Goal: Information Seeking & Learning: Learn about a topic

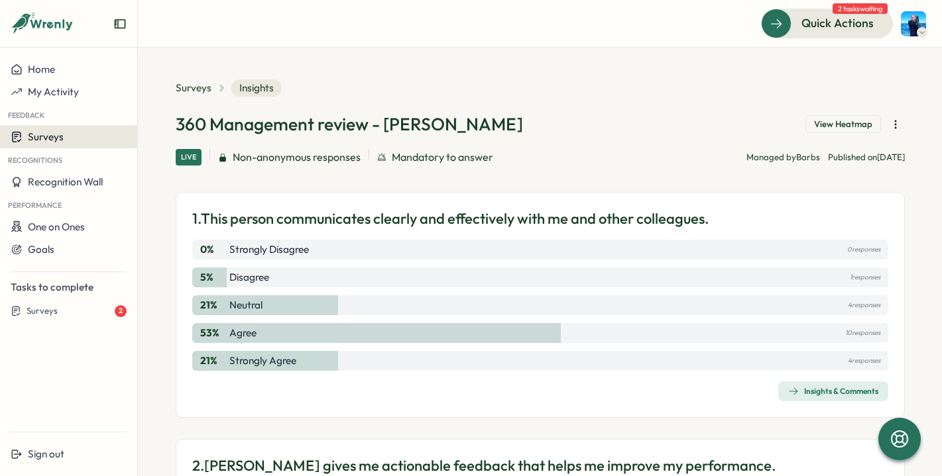
click at [70, 132] on div "Surveys" at bounding box center [69, 137] width 116 height 13
click at [795, 394] on div "Insights & Comments" at bounding box center [833, 391] width 90 height 11
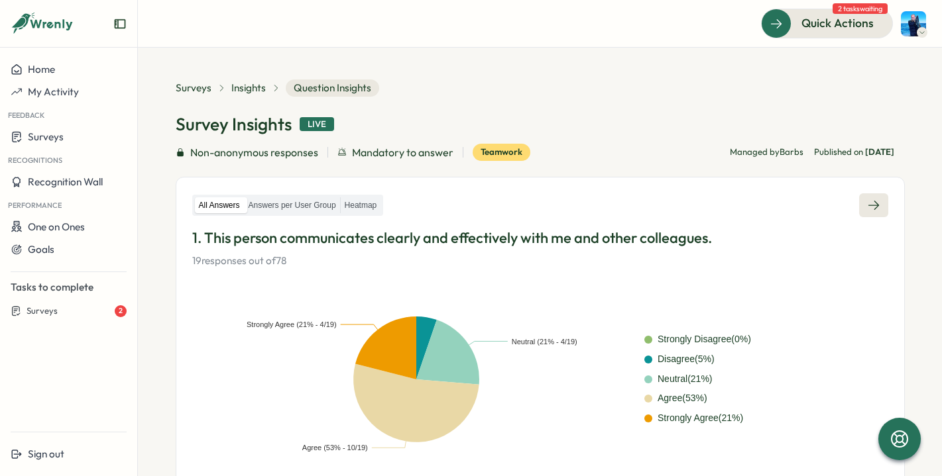
click at [871, 203] on icon at bounding box center [873, 205] width 13 height 13
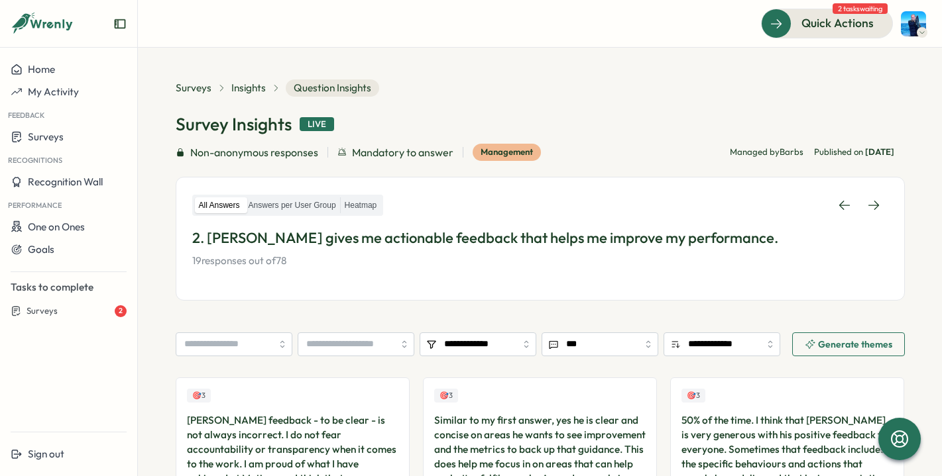
click at [882, 201] on div "All Answers Answers per User Group Heatmap 2. [PERSON_NAME] gives me actionable…" at bounding box center [540, 239] width 729 height 124
click at [877, 202] on link at bounding box center [873, 205] width 29 height 24
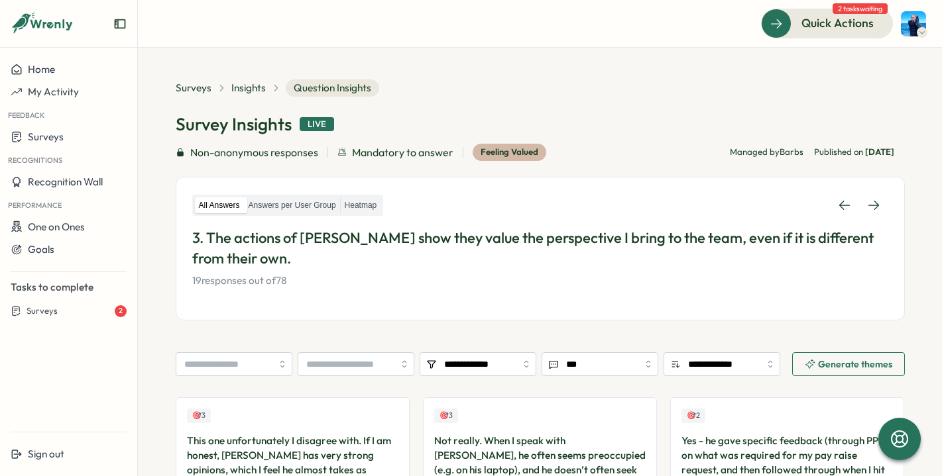
click at [888, 201] on div "All Answers Answers per User Group Heatmap 3. The actions of [PERSON_NAME] show…" at bounding box center [540, 249] width 729 height 144
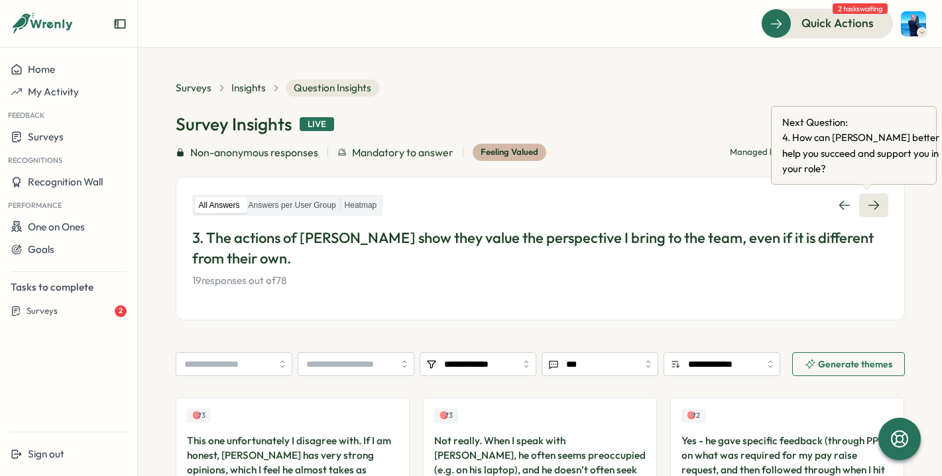
click at [867, 205] on icon at bounding box center [873, 205] width 13 height 13
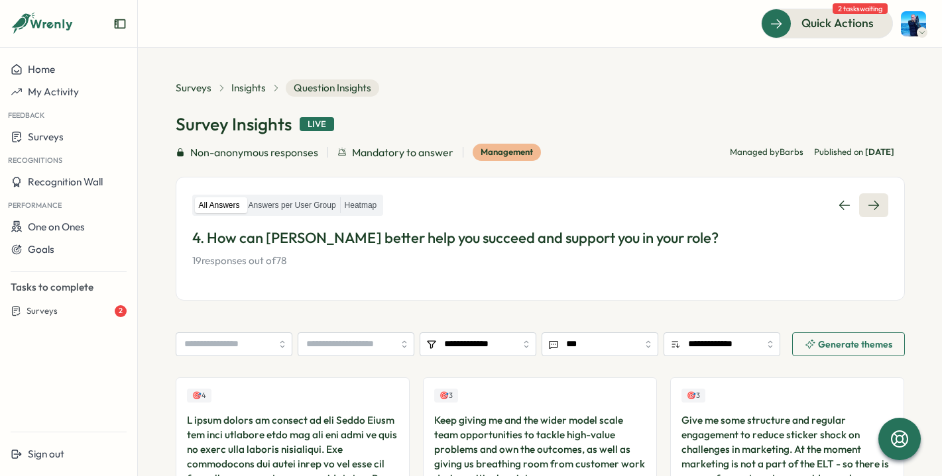
click at [867, 215] on link at bounding box center [873, 205] width 29 height 24
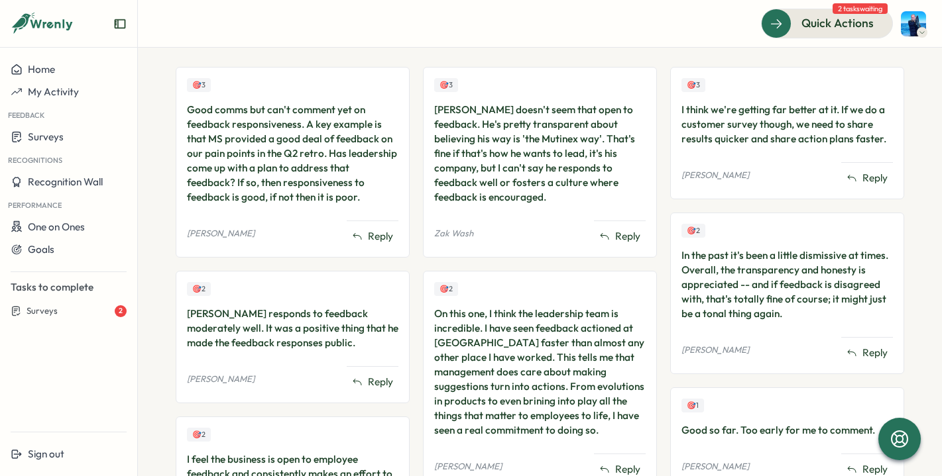
scroll to position [895, 0]
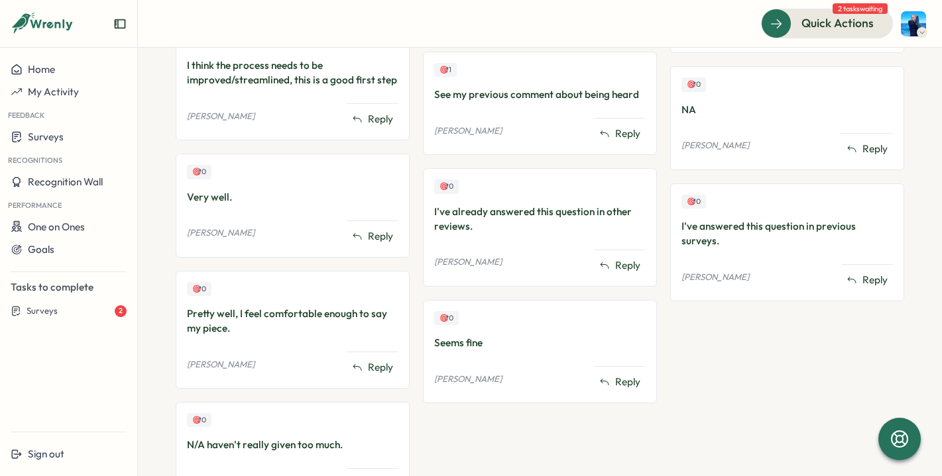
click at [78, 123] on div "Feedback" at bounding box center [68, 114] width 137 height 22
click at [68, 136] on div "Surveys" at bounding box center [69, 137] width 116 height 13
click at [154, 144] on div "Insights" at bounding box center [157, 137] width 34 height 15
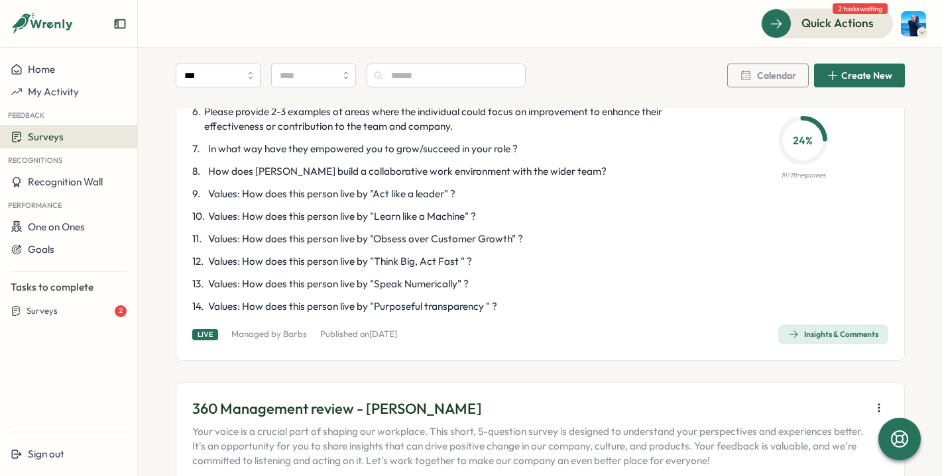
scroll to position [2270, 0]
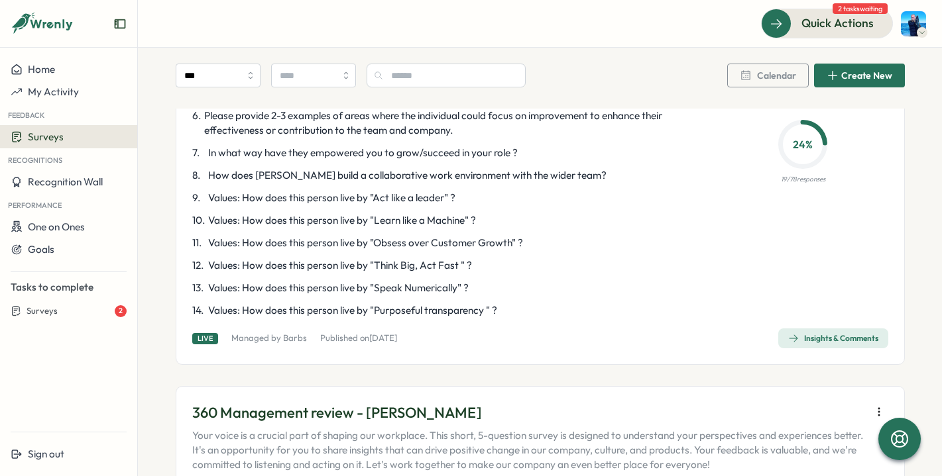
click at [795, 333] on div "Insights & Comments" at bounding box center [833, 338] width 90 height 11
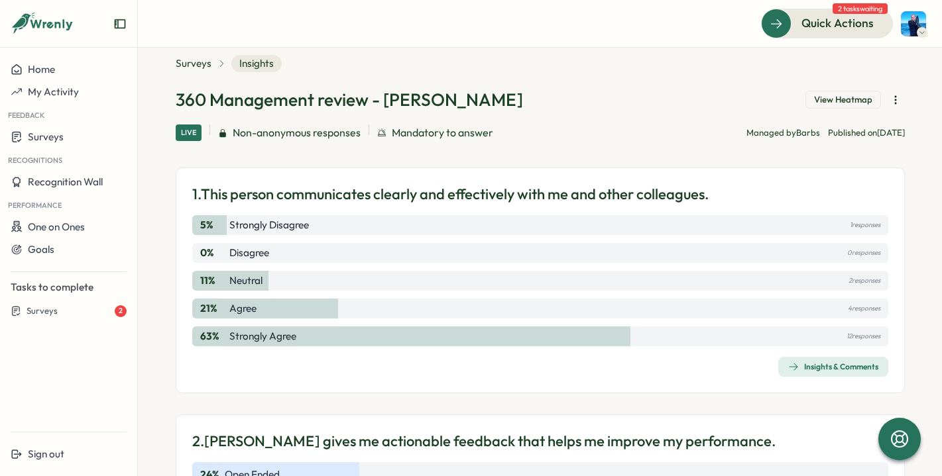
scroll to position [68, 0]
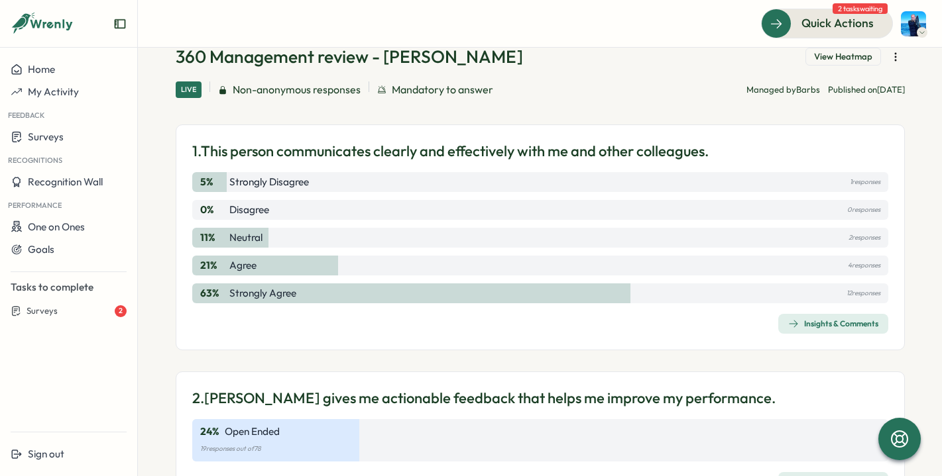
click at [829, 329] on span "Insights & Comments" at bounding box center [833, 324] width 90 height 19
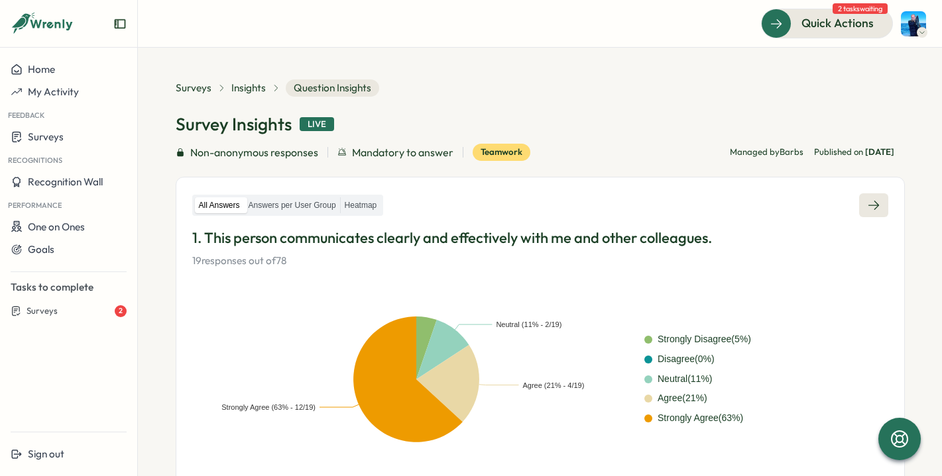
click at [875, 205] on link at bounding box center [873, 205] width 29 height 24
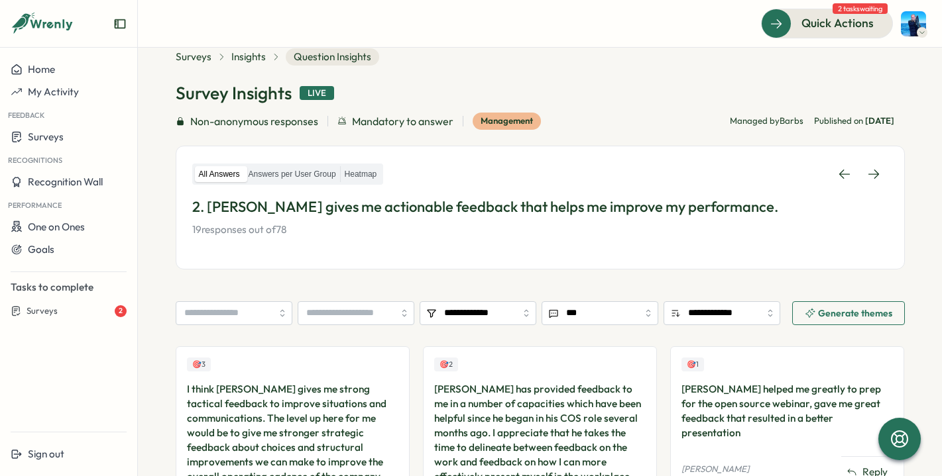
scroll to position [26, 0]
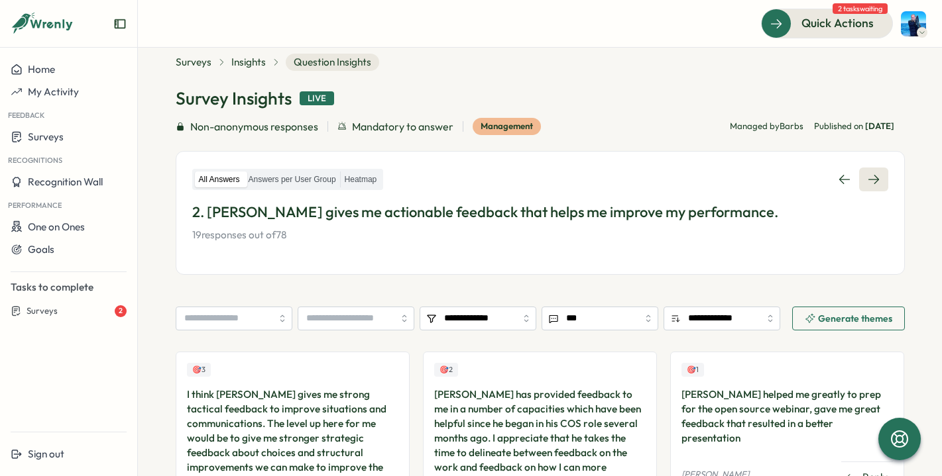
click at [876, 182] on link at bounding box center [873, 180] width 29 height 24
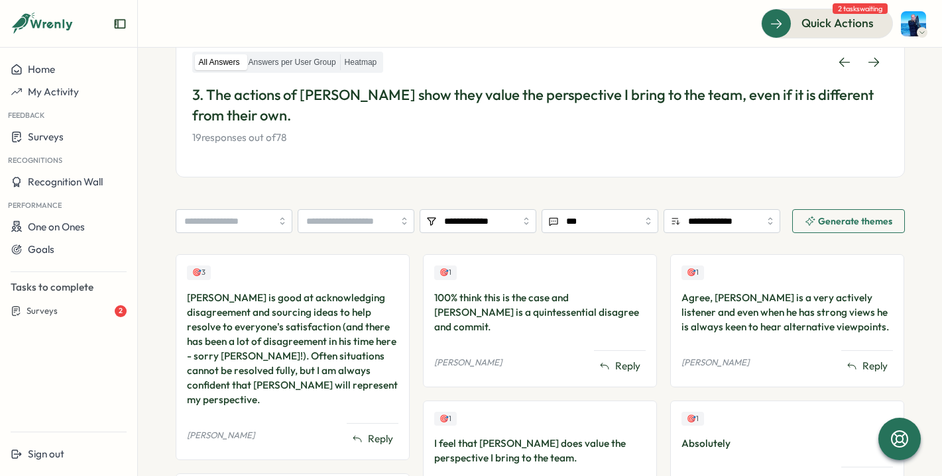
scroll to position [5, 0]
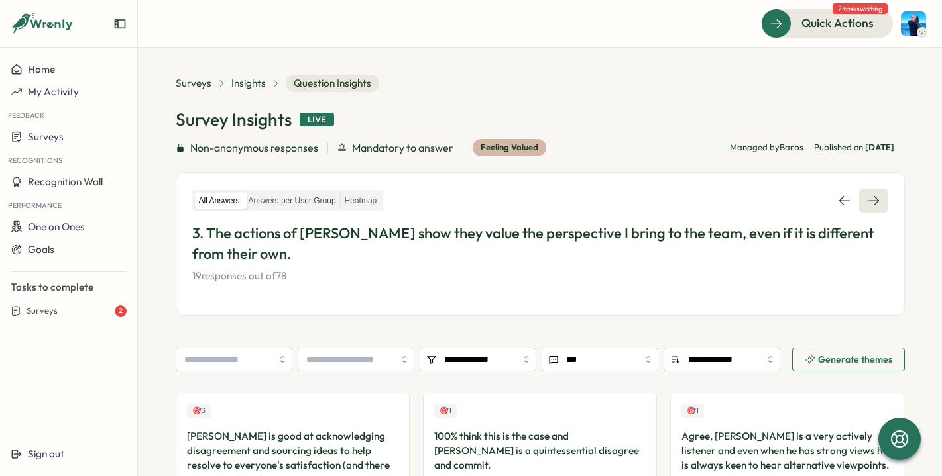
click at [869, 205] on icon at bounding box center [873, 200] width 13 height 13
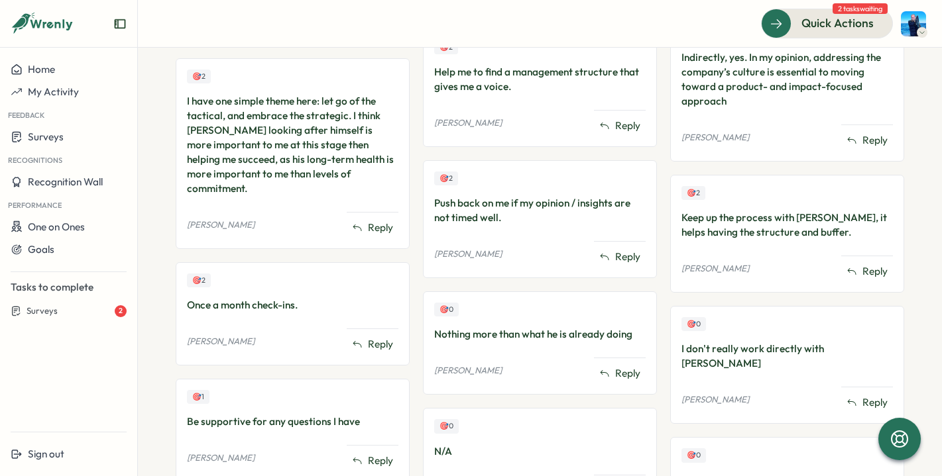
scroll to position [50, 0]
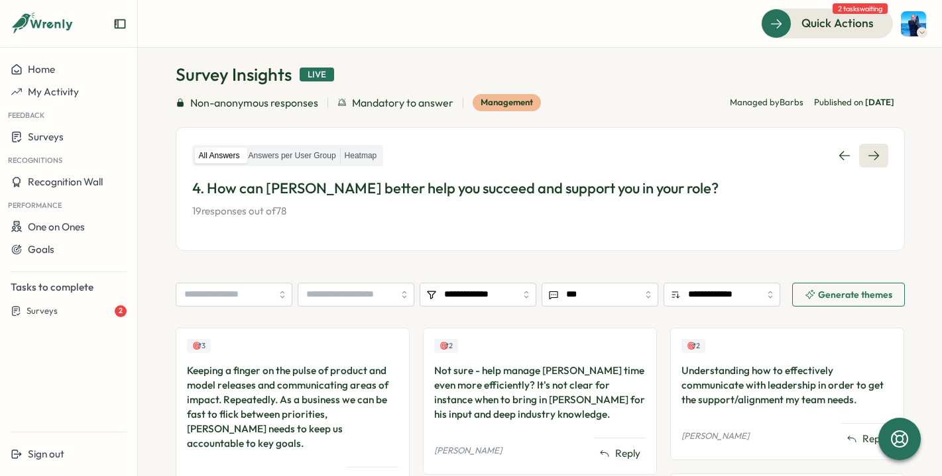
click at [871, 148] on link at bounding box center [873, 156] width 29 height 24
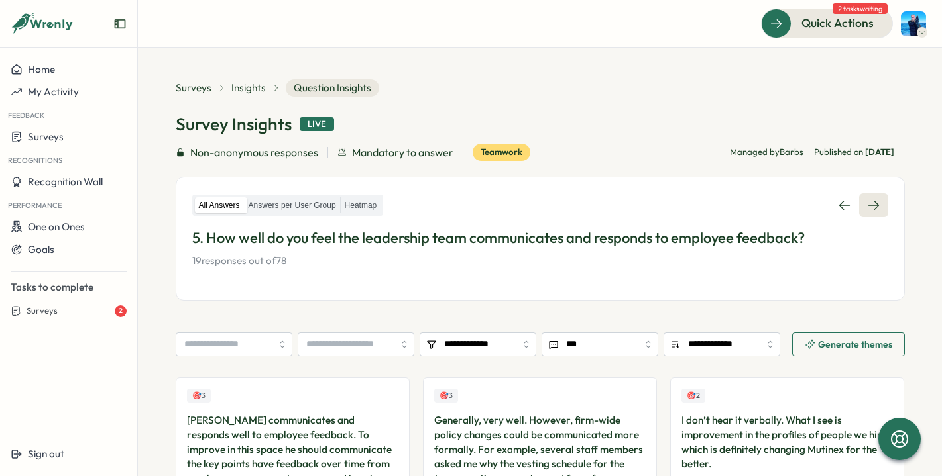
click at [867, 205] on icon at bounding box center [873, 205] width 13 height 13
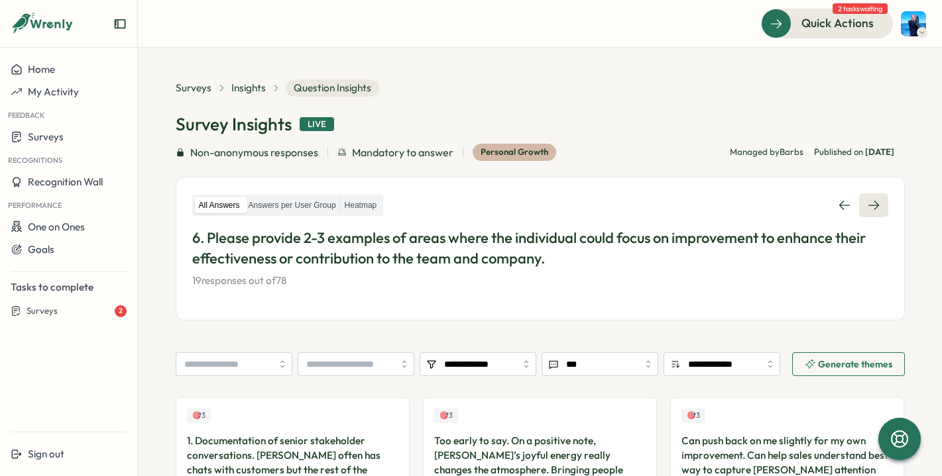
click at [867, 196] on link at bounding box center [873, 205] width 29 height 24
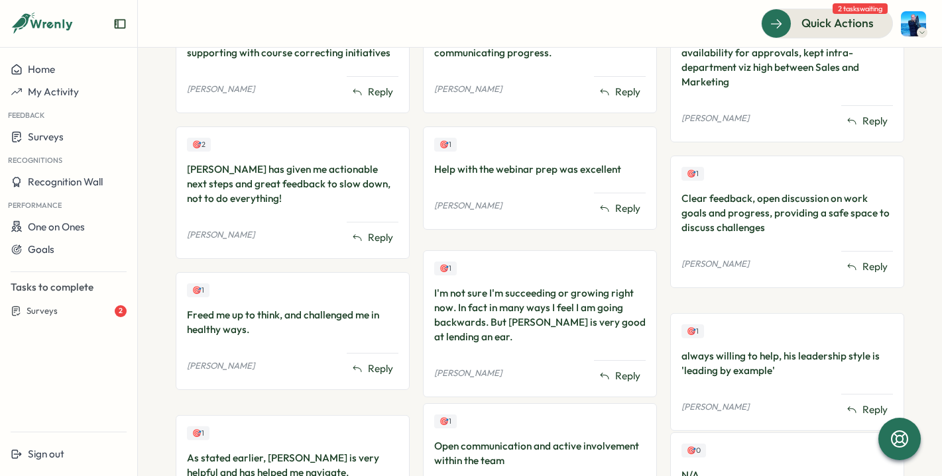
scroll to position [439, 0]
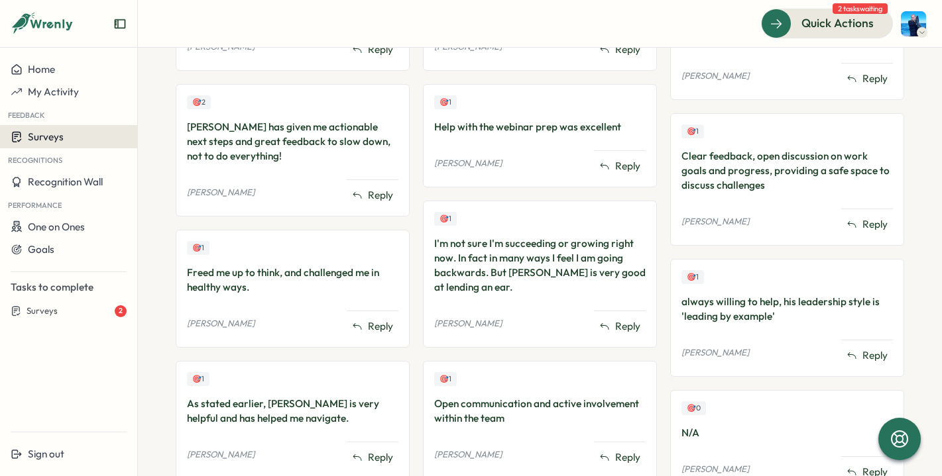
click at [66, 135] on div "Surveys" at bounding box center [69, 137] width 116 height 13
click at [156, 140] on div "Insights" at bounding box center [157, 137] width 34 height 15
